Goal: Use online tool/utility

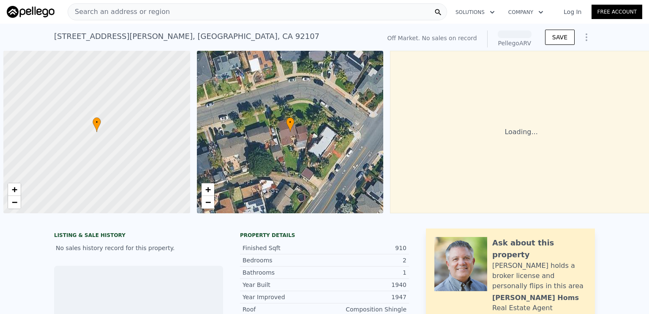
scroll to position [0, 3]
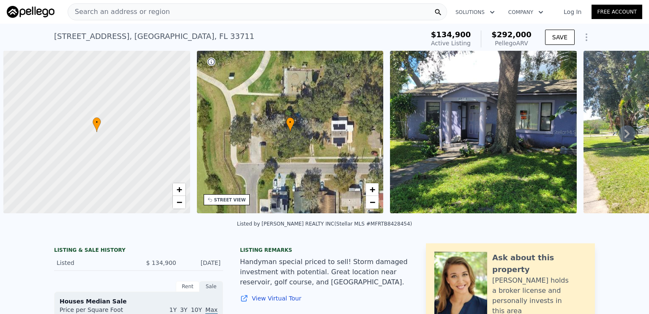
scroll to position [0, 3]
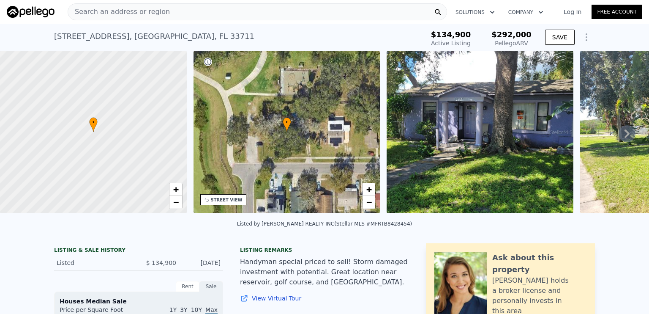
type input "2"
type input "1316"
checkbox input "false"
type input "$ 290,000"
type input "$ 123,645"
